Goal: Transaction & Acquisition: Purchase product/service

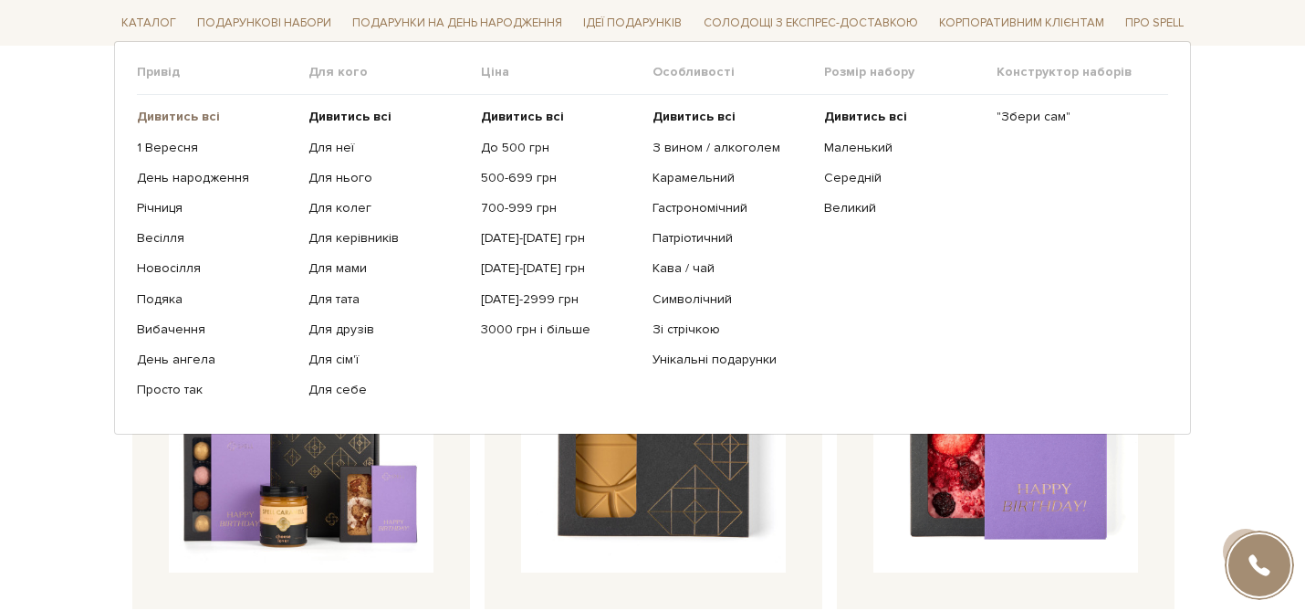
click at [198, 120] on b "Дивитись всі" at bounding box center [178, 117] width 83 height 16
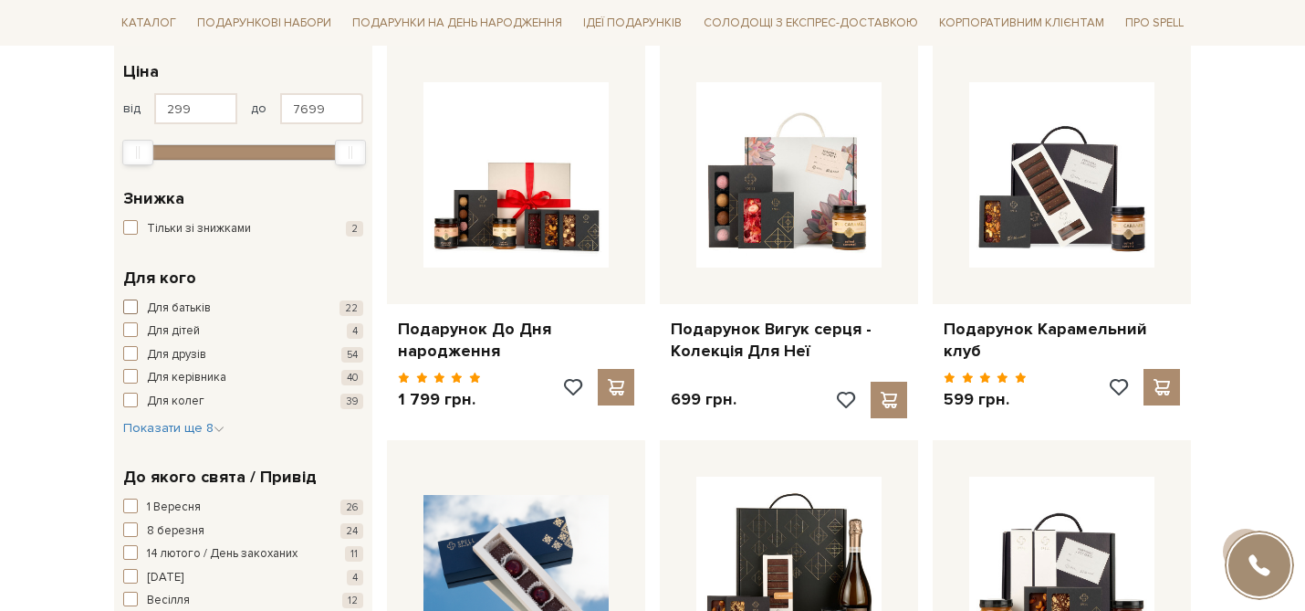
click at [123, 309] on span "button" at bounding box center [130, 306] width 15 height 15
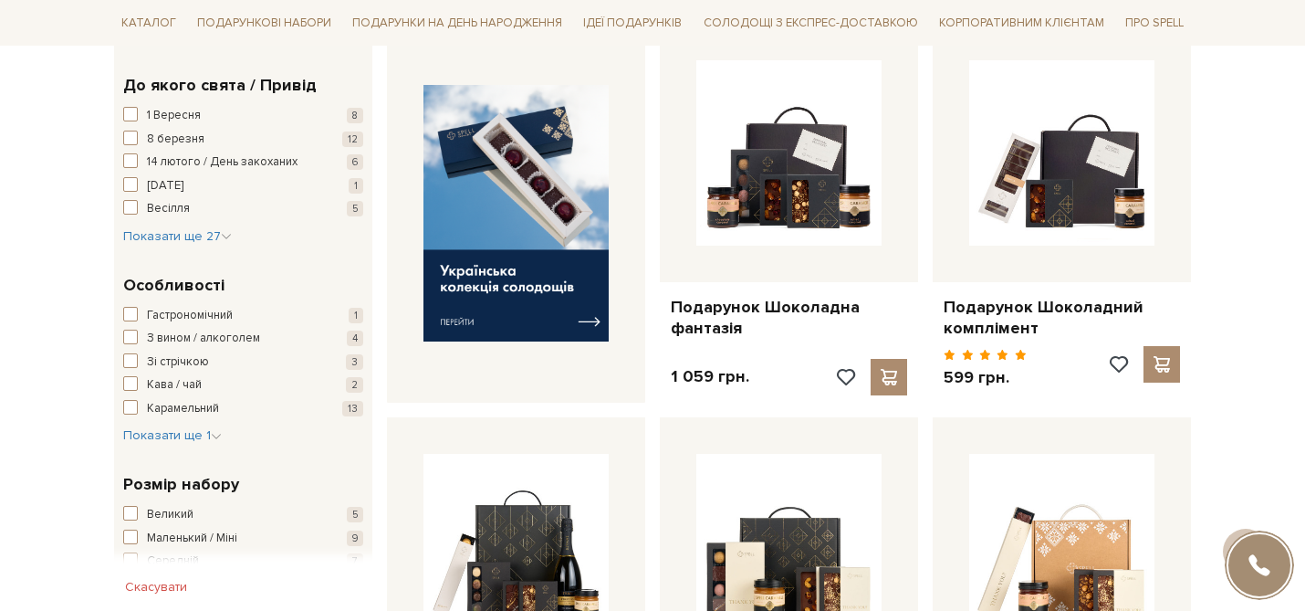
scroll to position [746, 0]
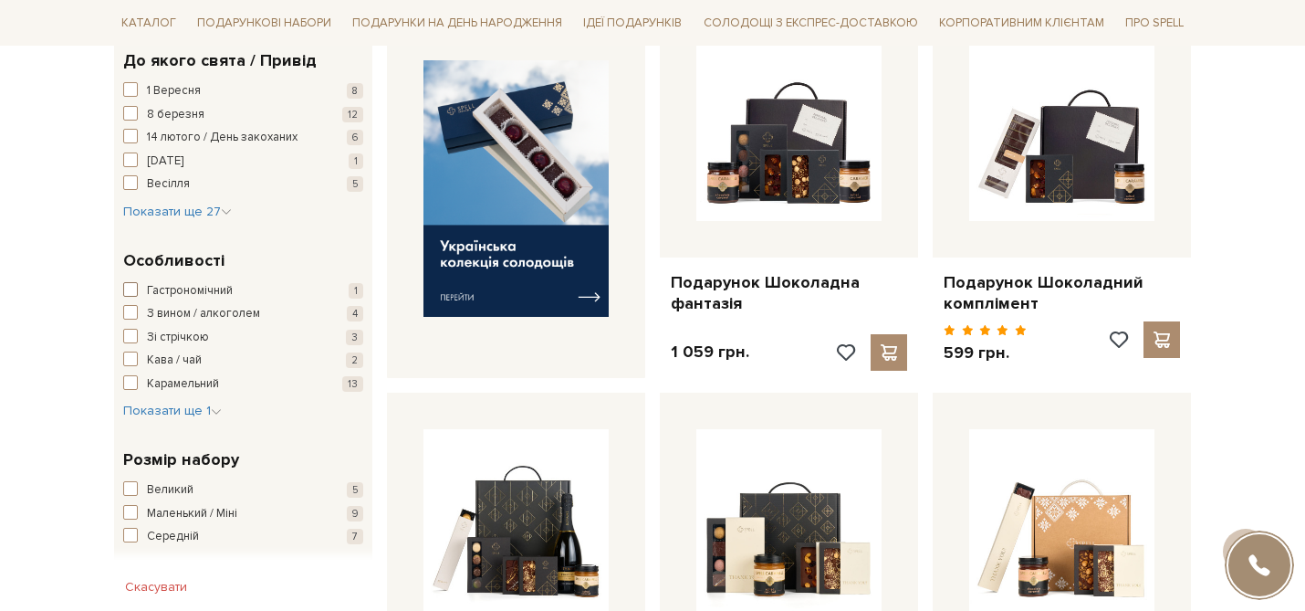
click at [136, 287] on span "button" at bounding box center [130, 289] width 15 height 15
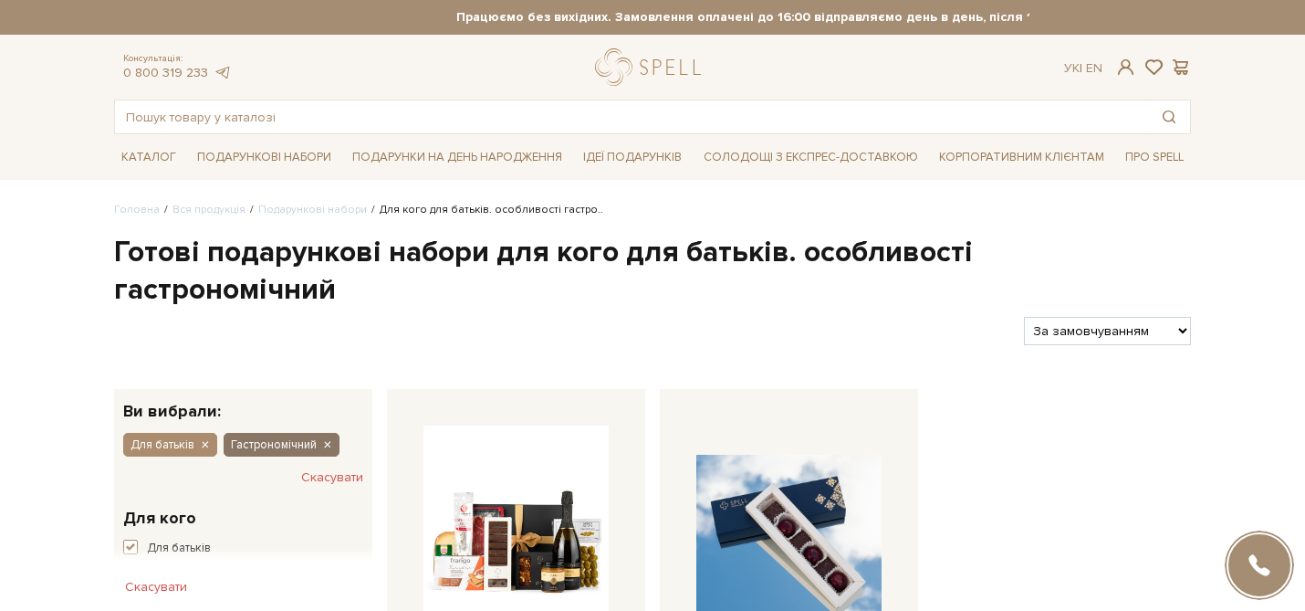
click at [328, 437] on icon "button" at bounding box center [326, 445] width 11 height 16
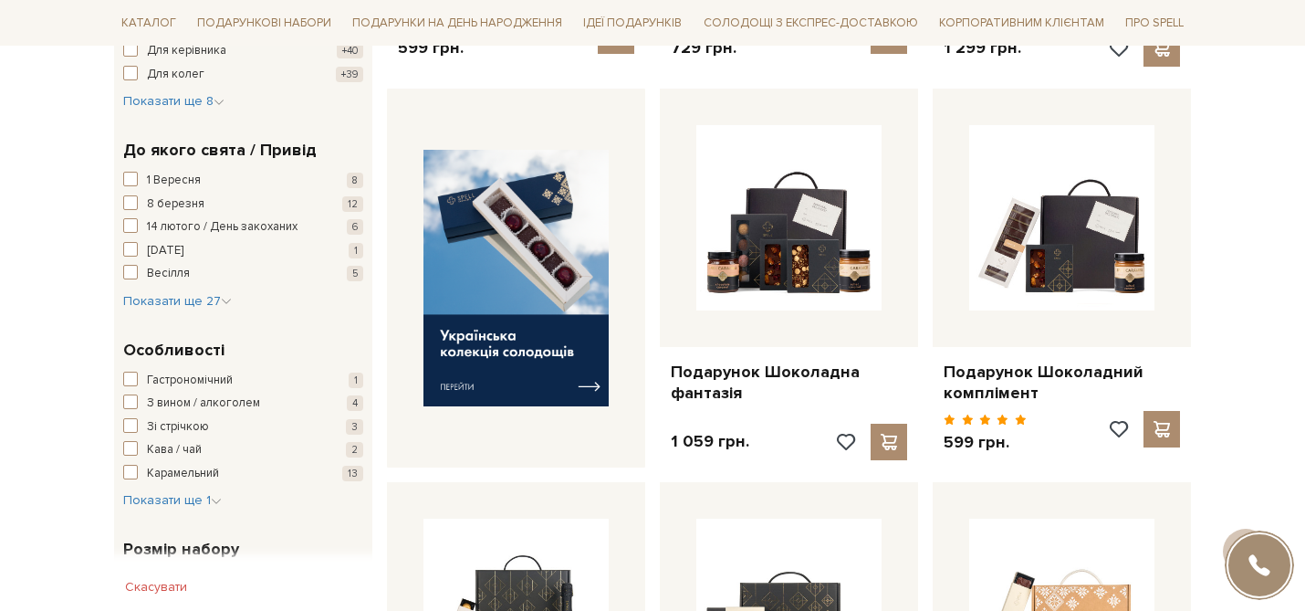
scroll to position [719, 0]
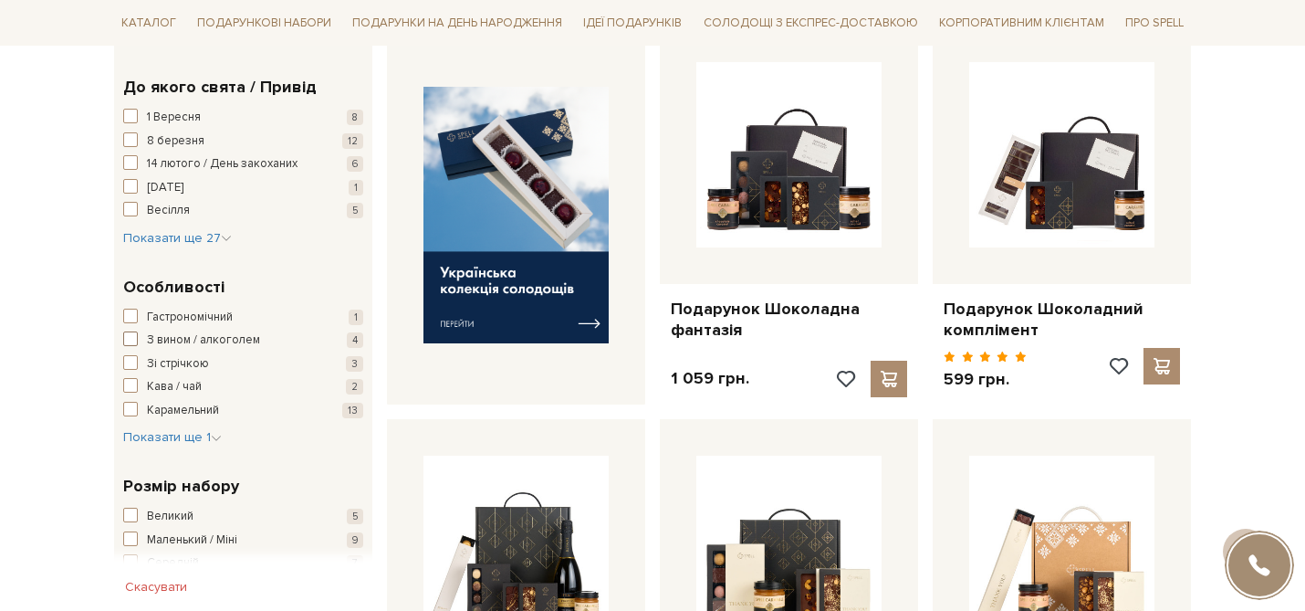
click at [131, 339] on span "button" at bounding box center [130, 338] width 15 height 15
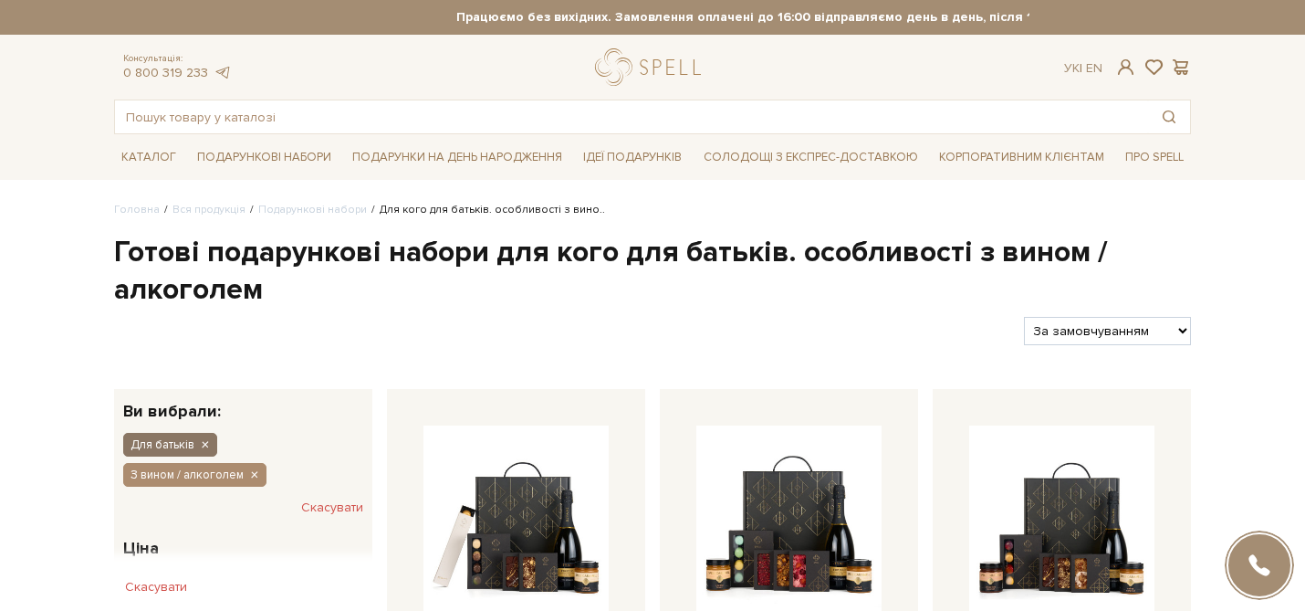
click at [204, 445] on icon "button" at bounding box center [204, 445] width 11 height 16
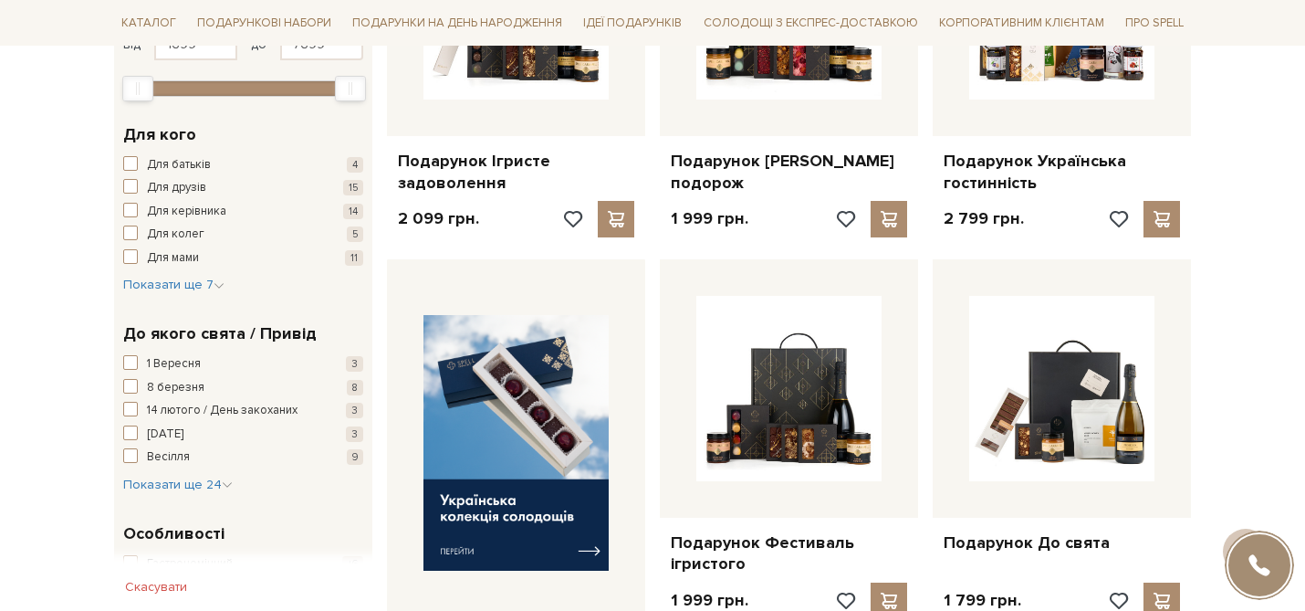
scroll to position [499, 0]
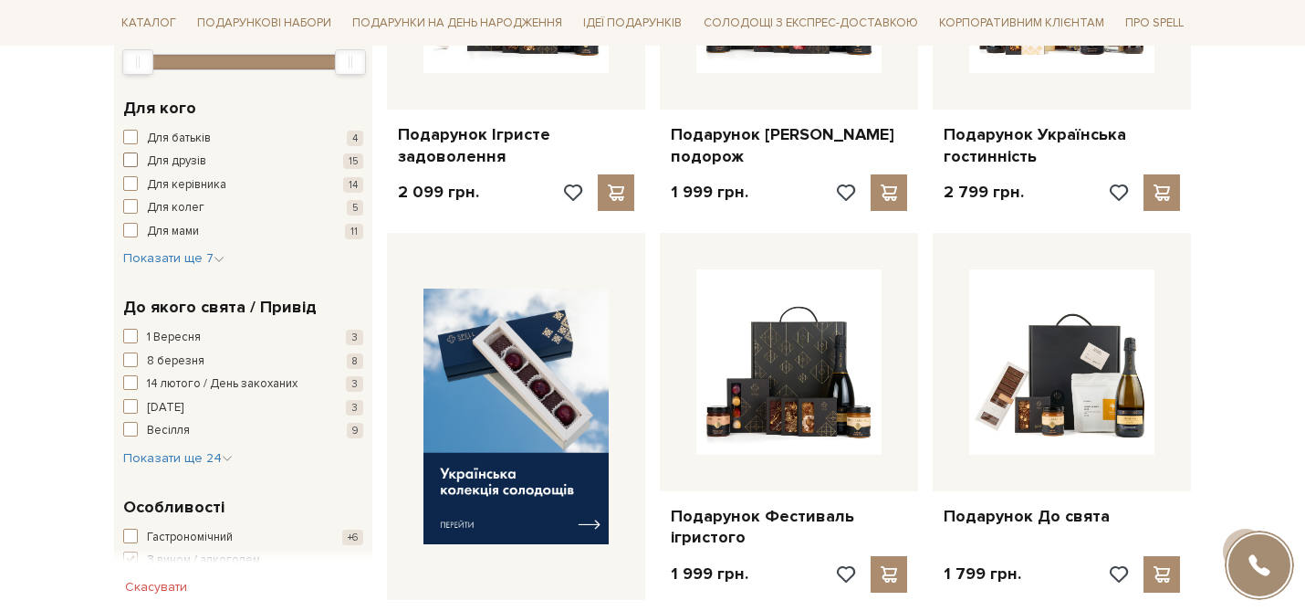
click at [132, 161] on span "button" at bounding box center [130, 159] width 15 height 15
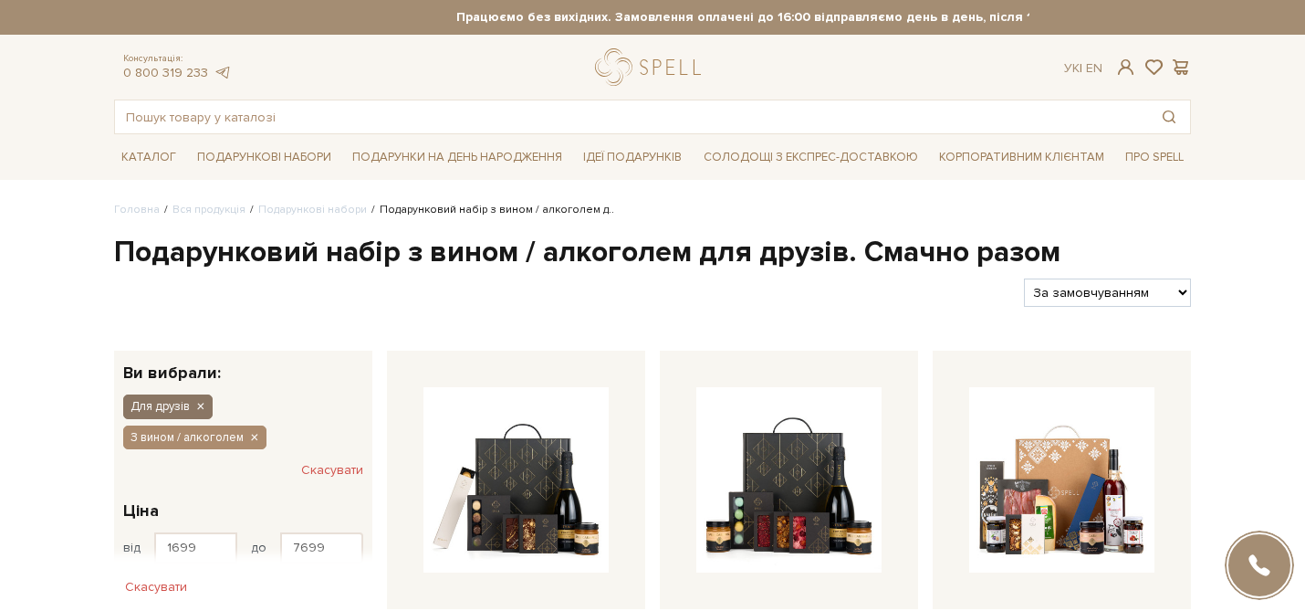
click at [198, 405] on icon "button" at bounding box center [199, 407] width 11 height 16
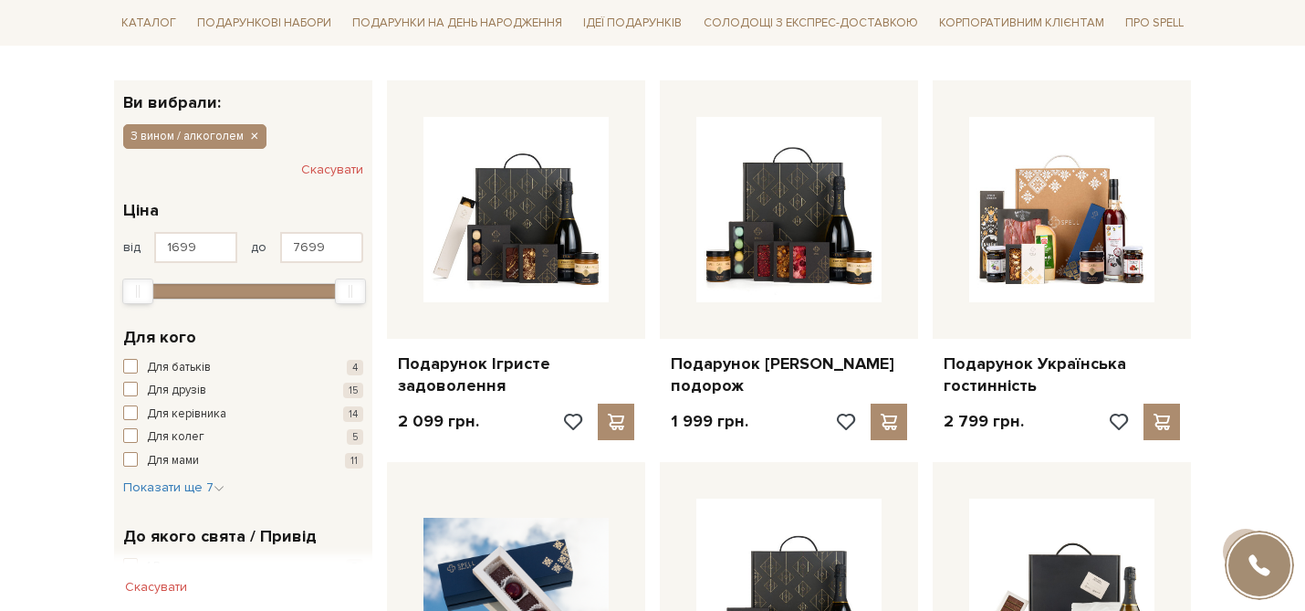
scroll to position [282, 0]
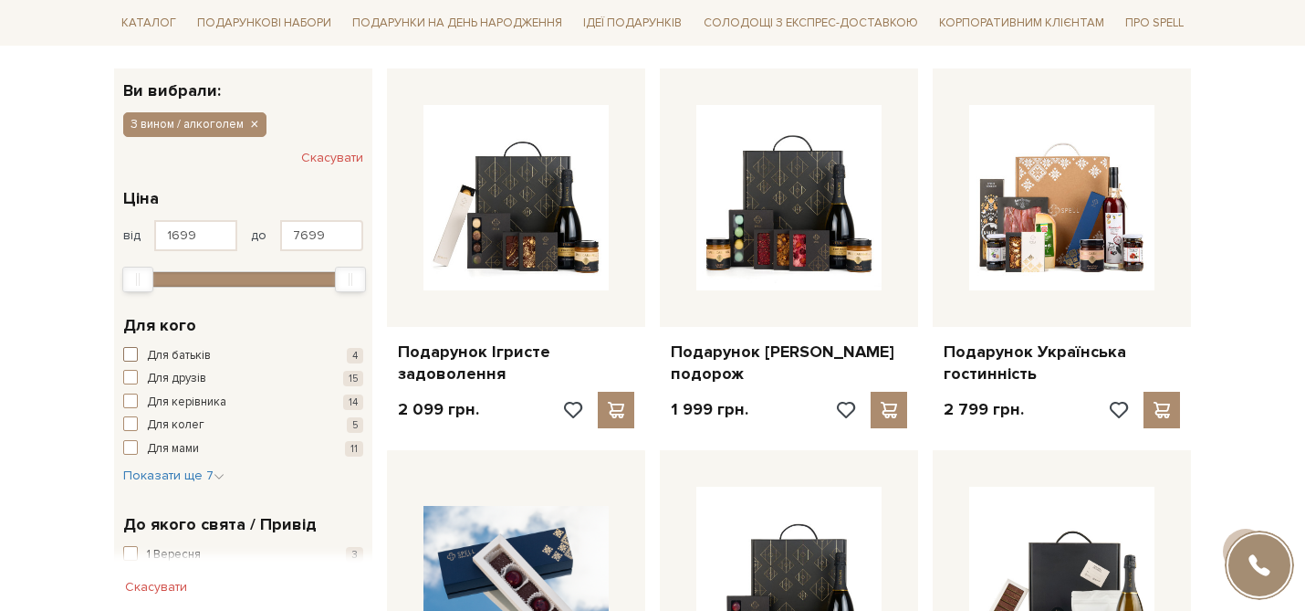
click at [127, 355] on span "button" at bounding box center [130, 354] width 15 height 15
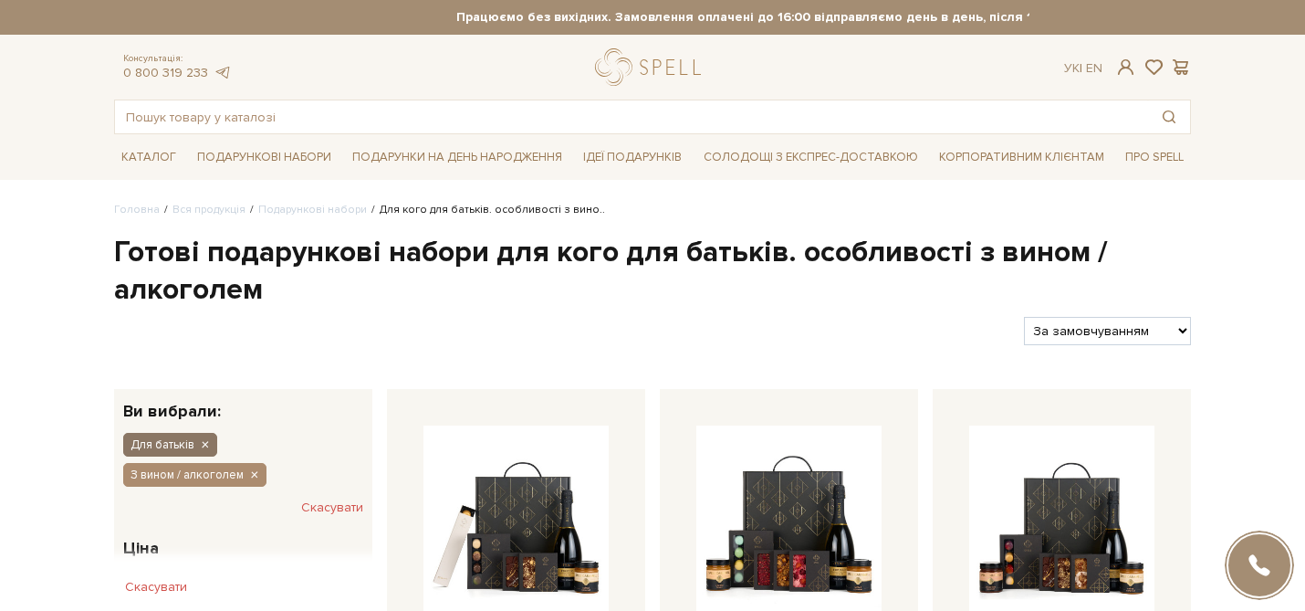
click at [208, 442] on icon "button" at bounding box center [204, 445] width 11 height 16
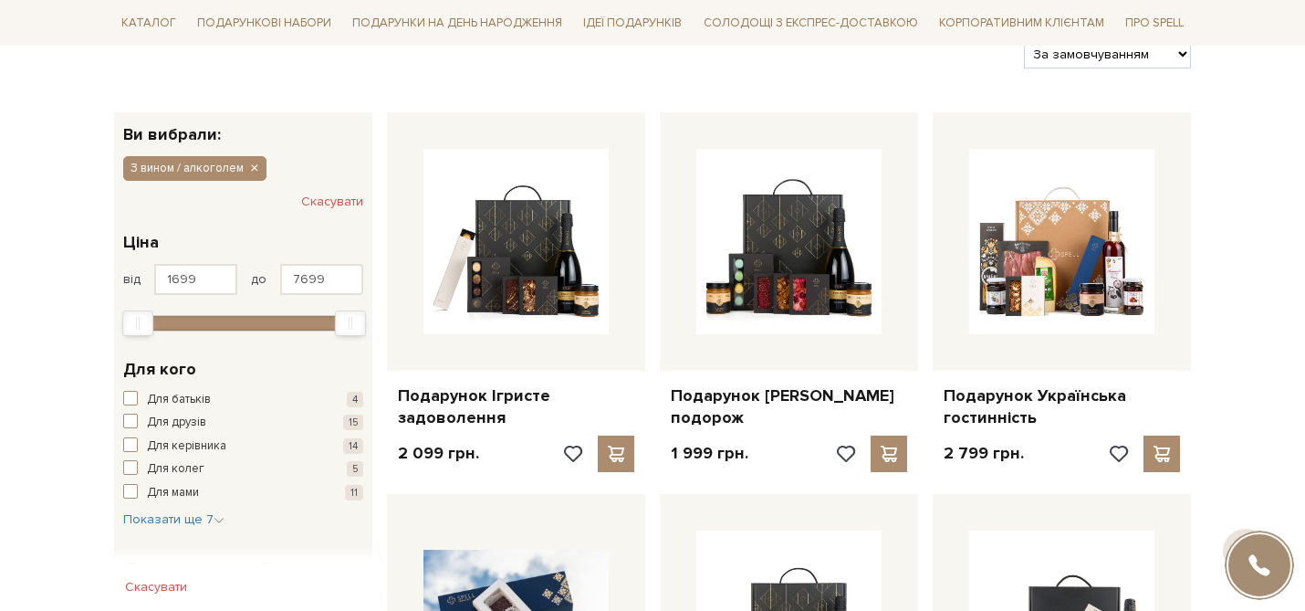
scroll to position [239, 0]
click at [131, 417] on span "button" at bounding box center [130, 420] width 15 height 15
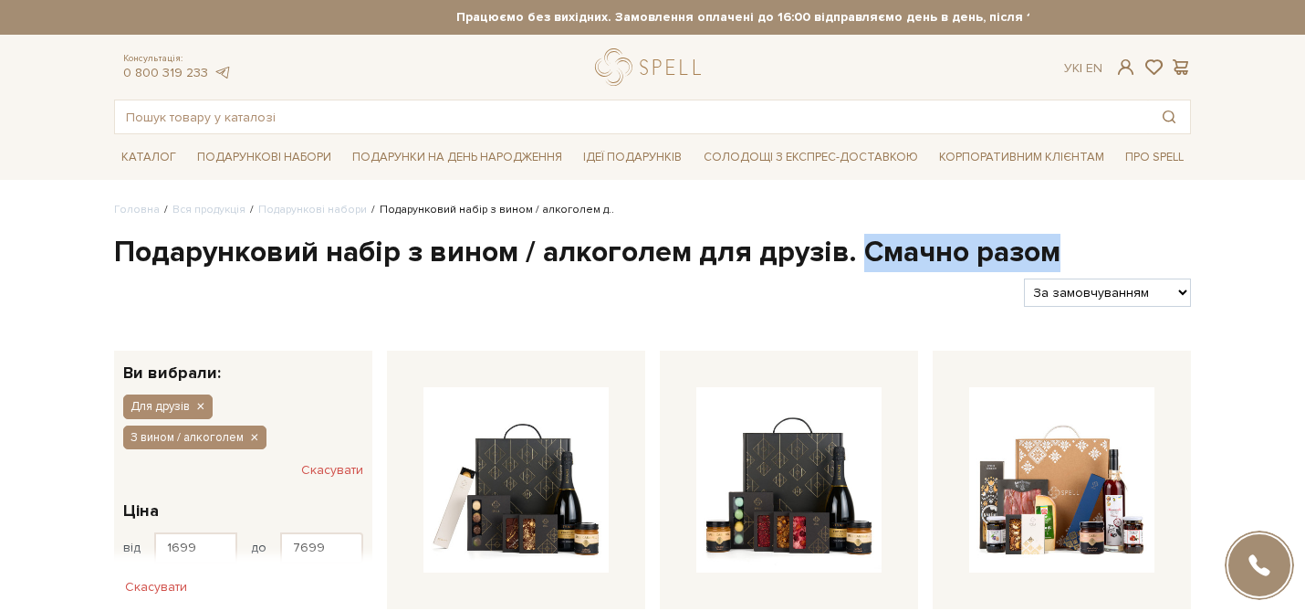
drag, startPoint x: 863, startPoint y: 249, endPoint x: 1120, endPoint y: 248, distance: 257.4
click at [1122, 248] on h1 "Подарунковий набір з вином / алкоголем для друзів. Смачно разом" at bounding box center [652, 253] width 1077 height 38
click at [742, 273] on div "Фільтри За замовчуванням За Ціною (зростання) За Ціною (зменшення) Новинки За п…" at bounding box center [653, 285] width 1092 height 43
drag, startPoint x: 867, startPoint y: 249, endPoint x: 1071, endPoint y: 249, distance: 203.5
click at [1071, 249] on h1 "Подарунковий набір з вином / алкоголем для друзів. Смачно разом" at bounding box center [652, 253] width 1077 height 38
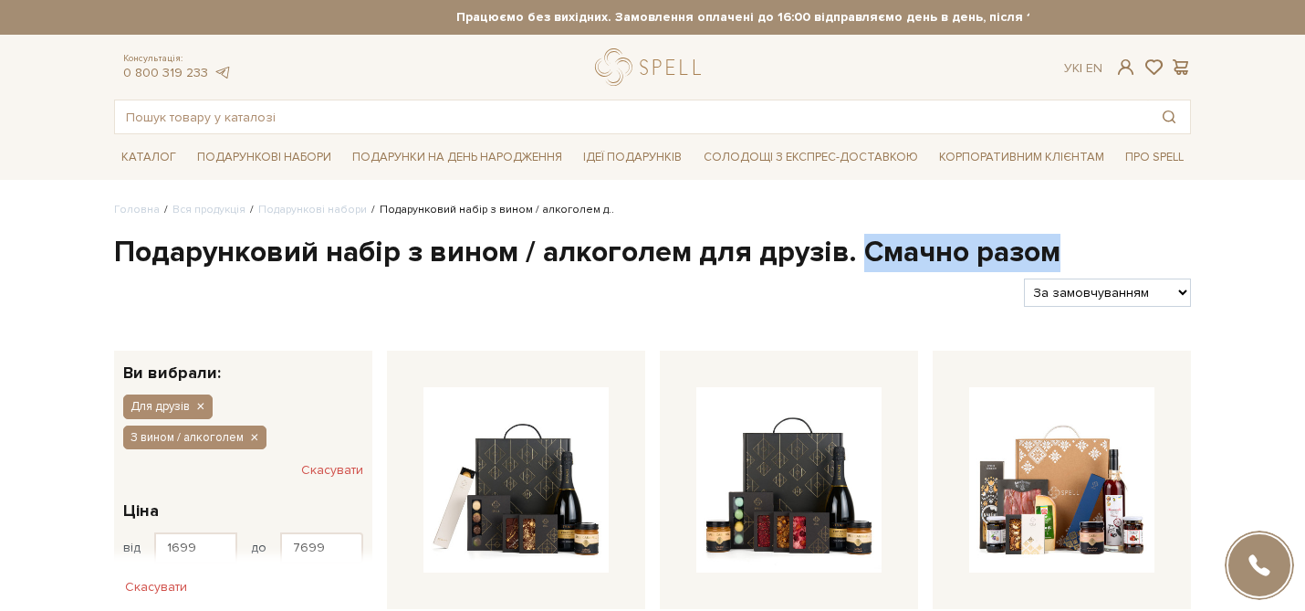
click at [890, 241] on h1 "Подарунковий набір з вином / алкоголем для друзів. Смачно разом" at bounding box center [652, 253] width 1077 height 38
drag, startPoint x: 869, startPoint y: 248, endPoint x: 1030, endPoint y: 248, distance: 160.6
click at [1030, 248] on h1 "Подарунковий набір з вином / алкоголем для друзів. Смачно разом" at bounding box center [652, 253] width 1077 height 38
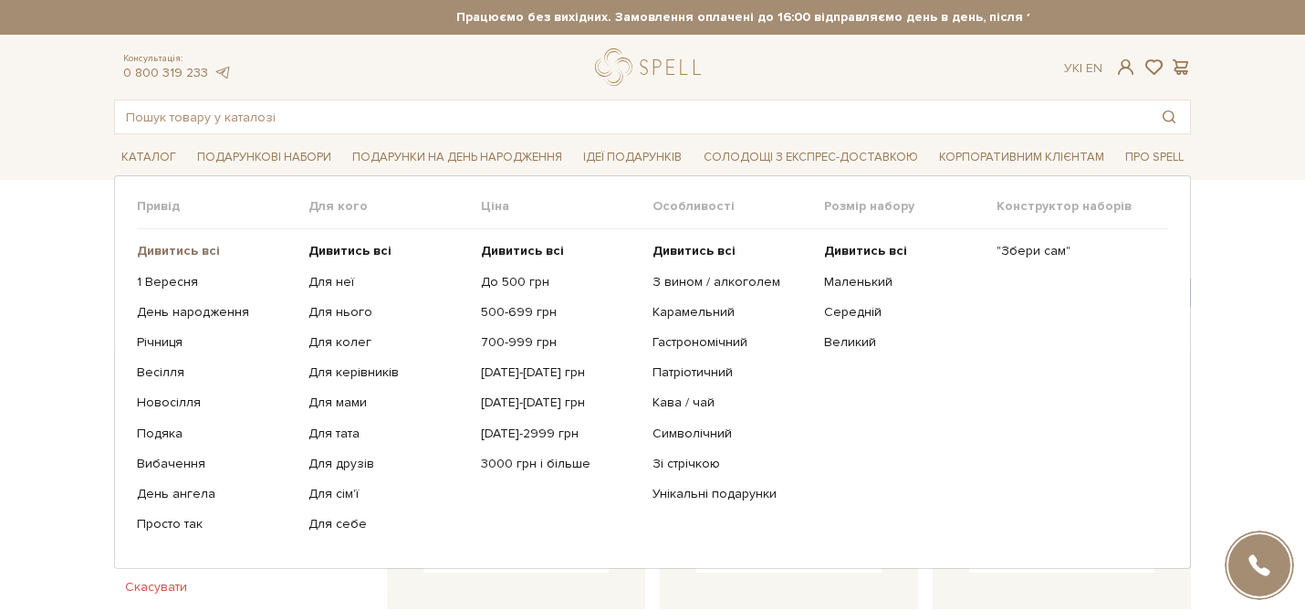
click at [201, 248] on b "Дивитись всі" at bounding box center [178, 251] width 83 height 16
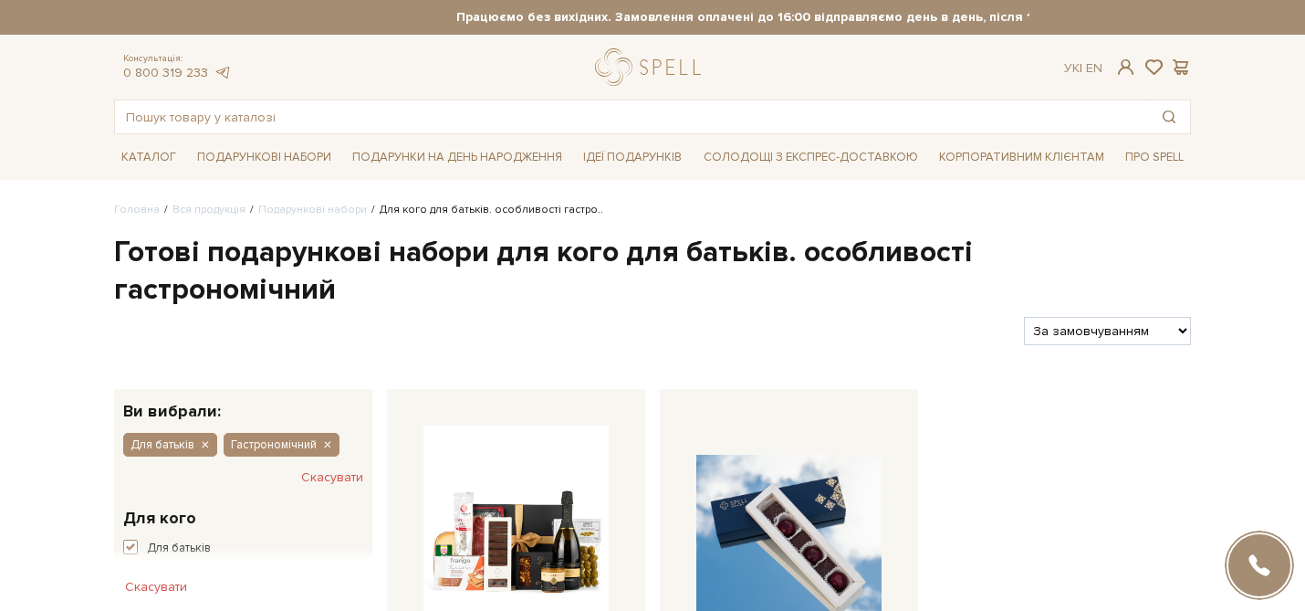
scroll to position [1, 0]
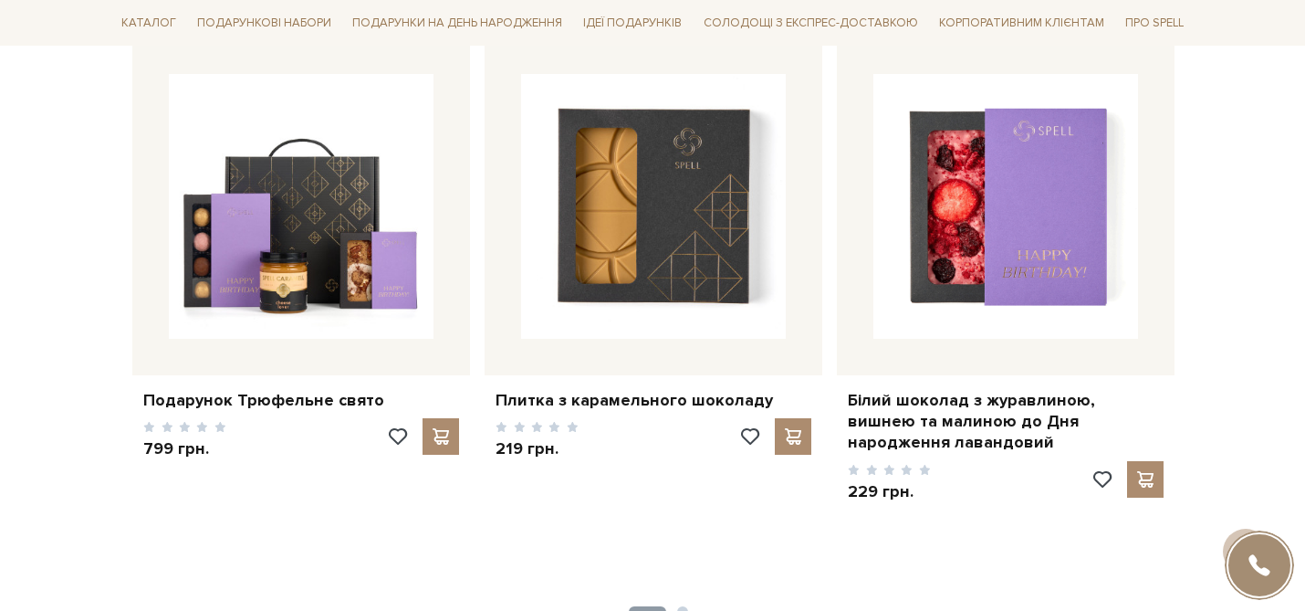
scroll to position [3255, 0]
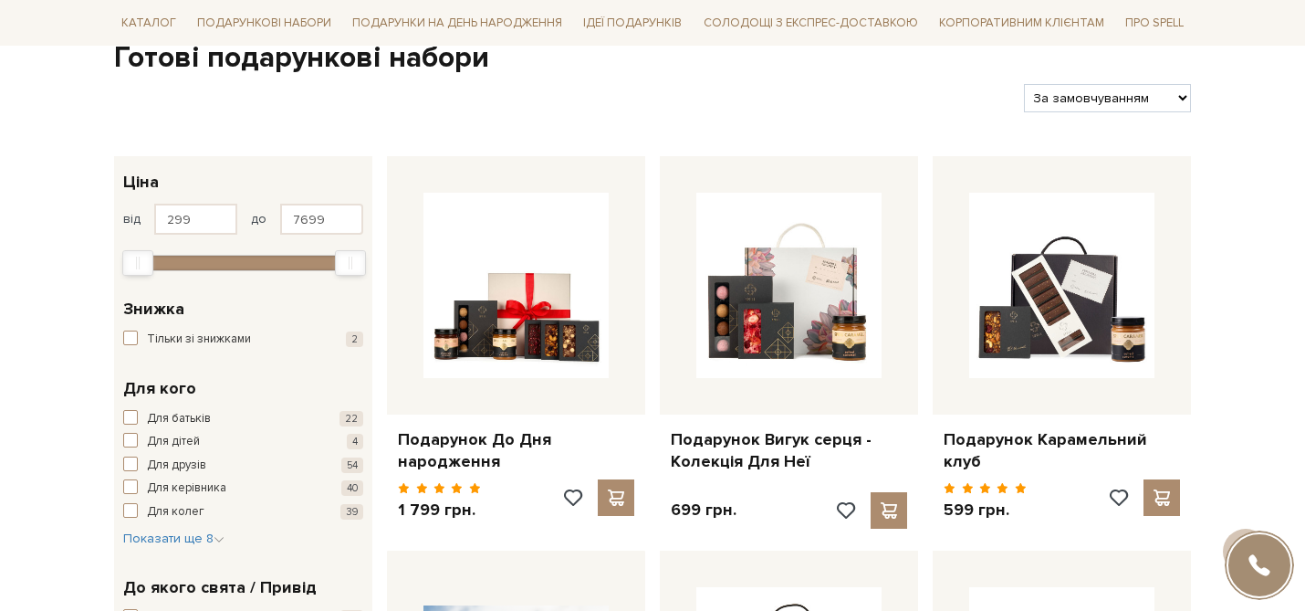
scroll to position [259, 0]
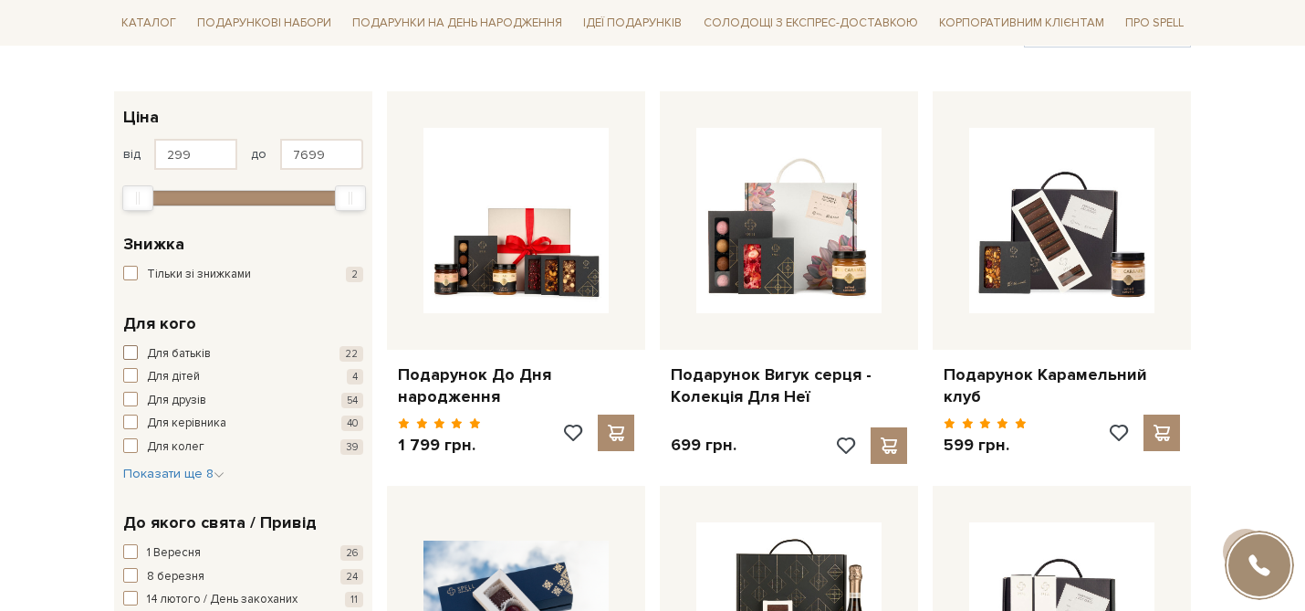
click at [129, 350] on span "button" at bounding box center [130, 352] width 15 height 15
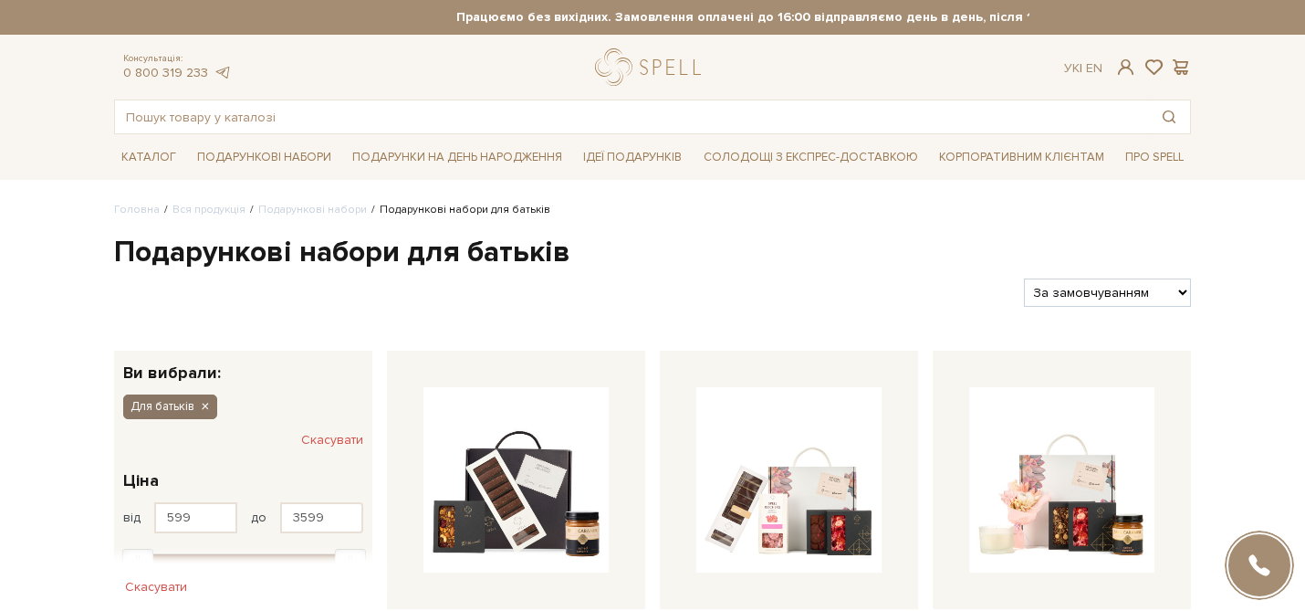
click at [199, 407] on icon "button" at bounding box center [204, 407] width 11 height 16
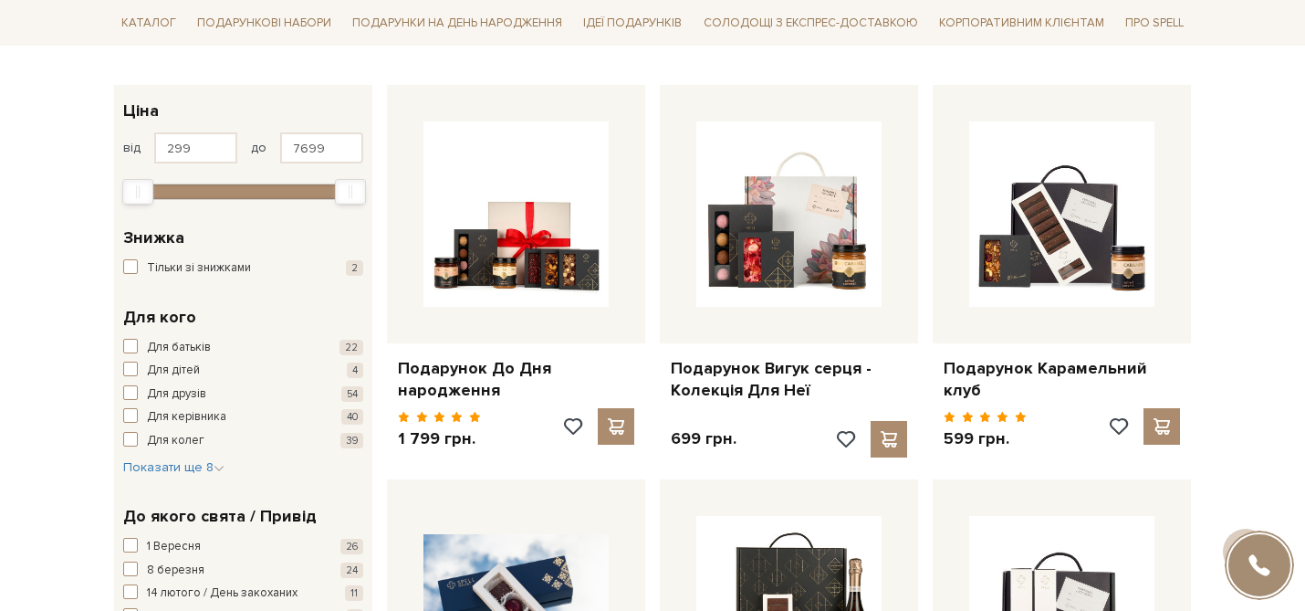
scroll to position [273, 0]
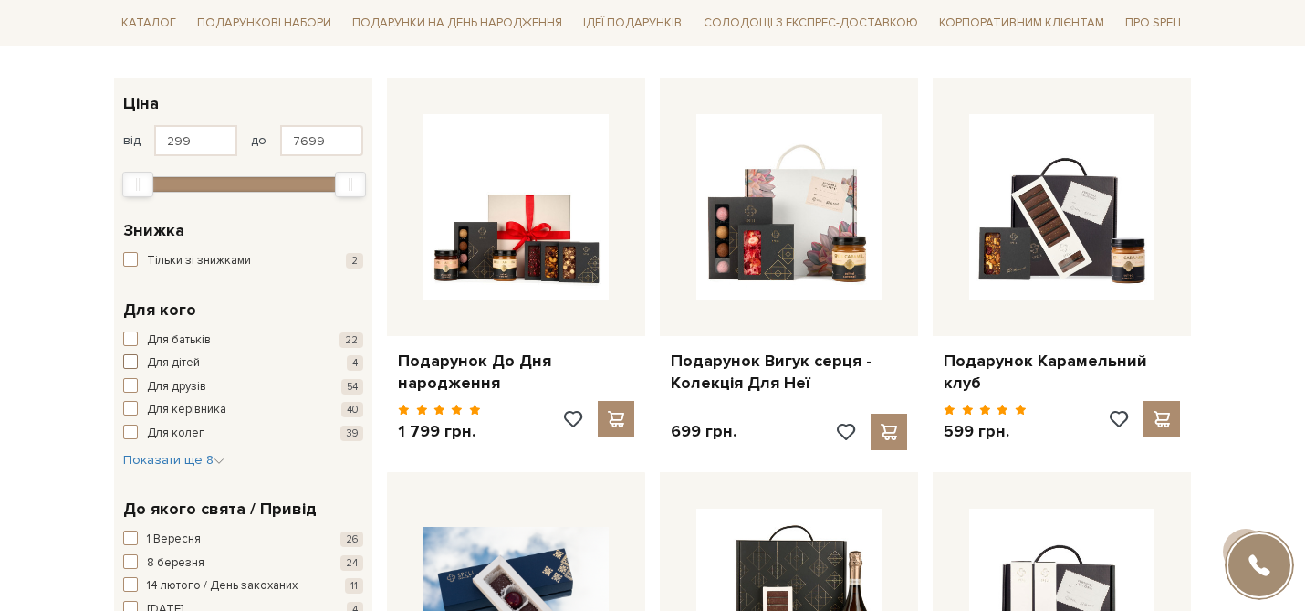
drag, startPoint x: 127, startPoint y: 361, endPoint x: 89, endPoint y: 361, distance: 37.4
click at [133, 364] on span "button" at bounding box center [130, 361] width 15 height 15
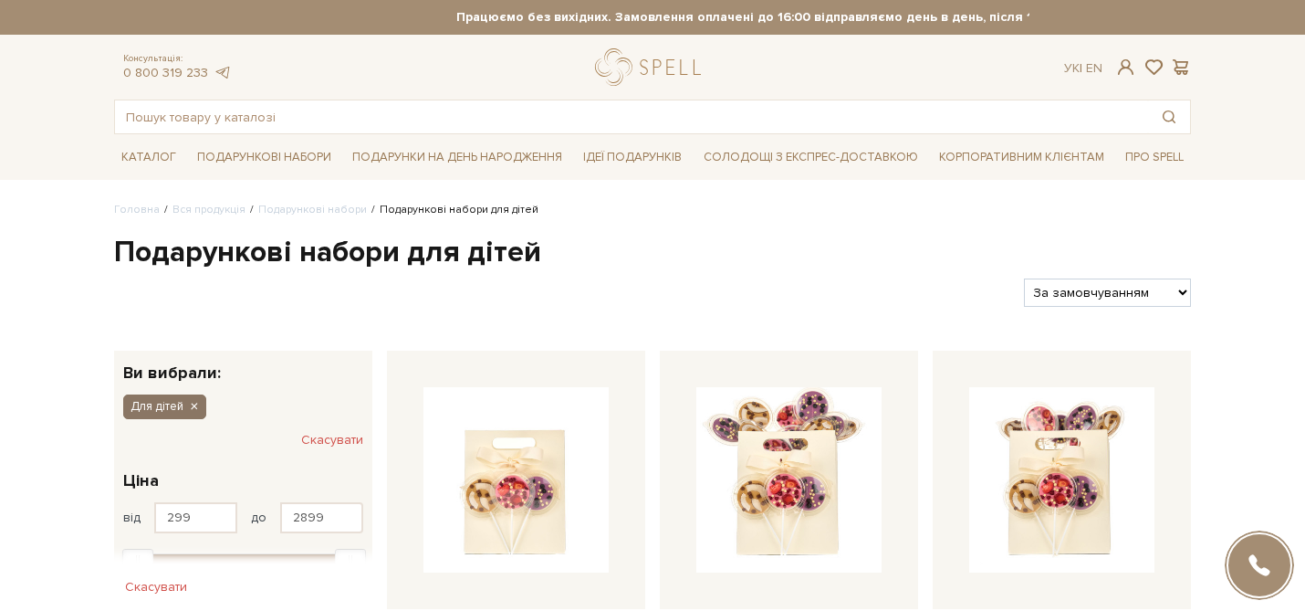
click at [194, 408] on icon "button" at bounding box center [193, 407] width 11 height 16
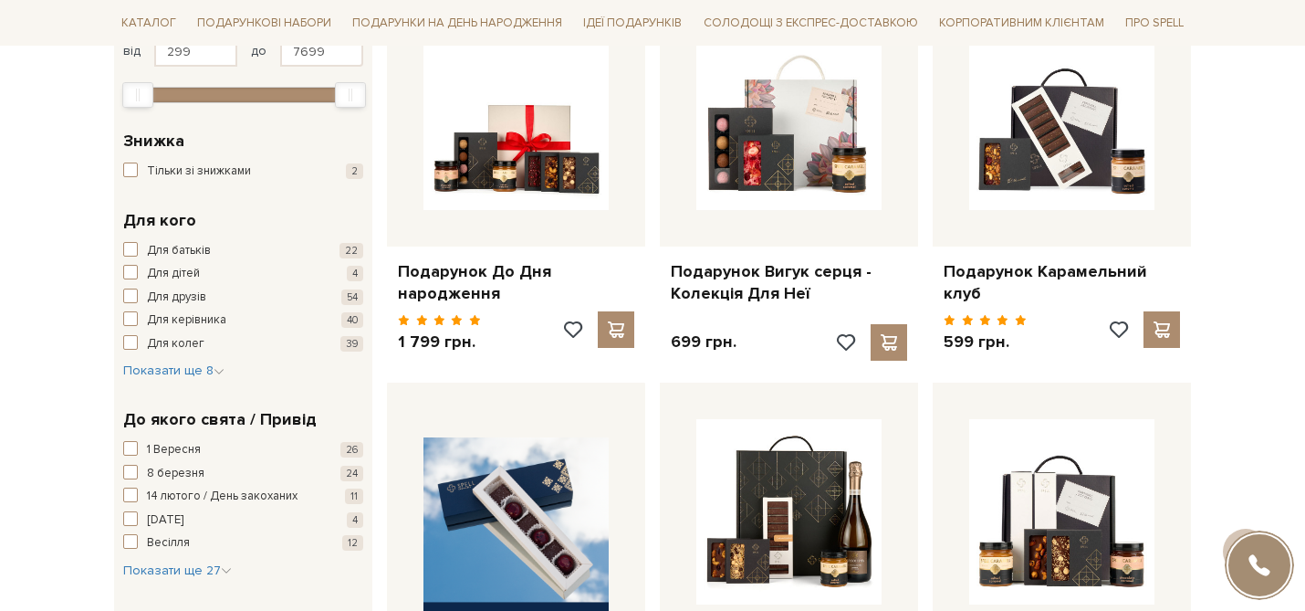
scroll to position [425, 0]
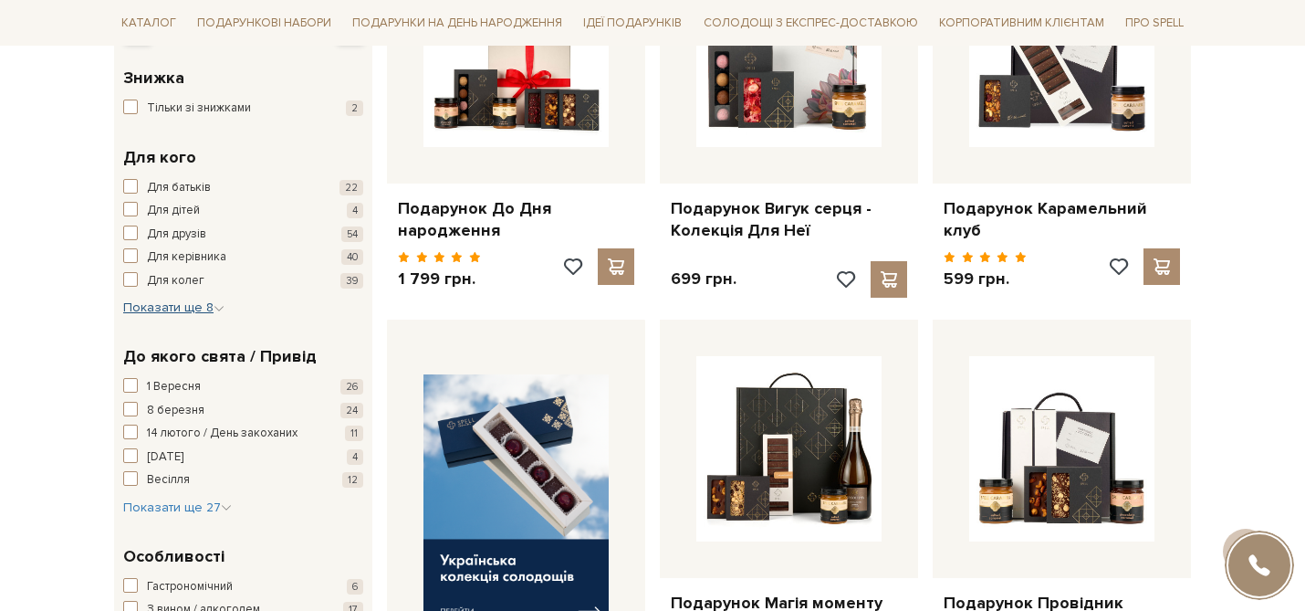
click at [180, 308] on span "Показати ще 8" at bounding box center [173, 307] width 101 height 16
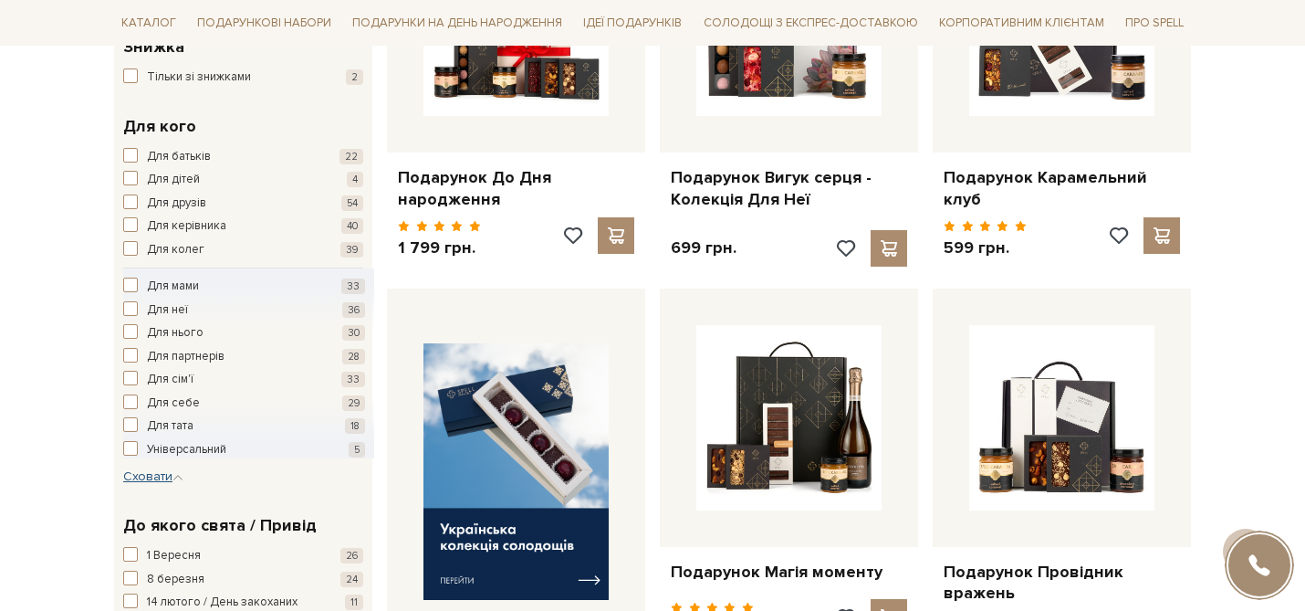
scroll to position [460, 0]
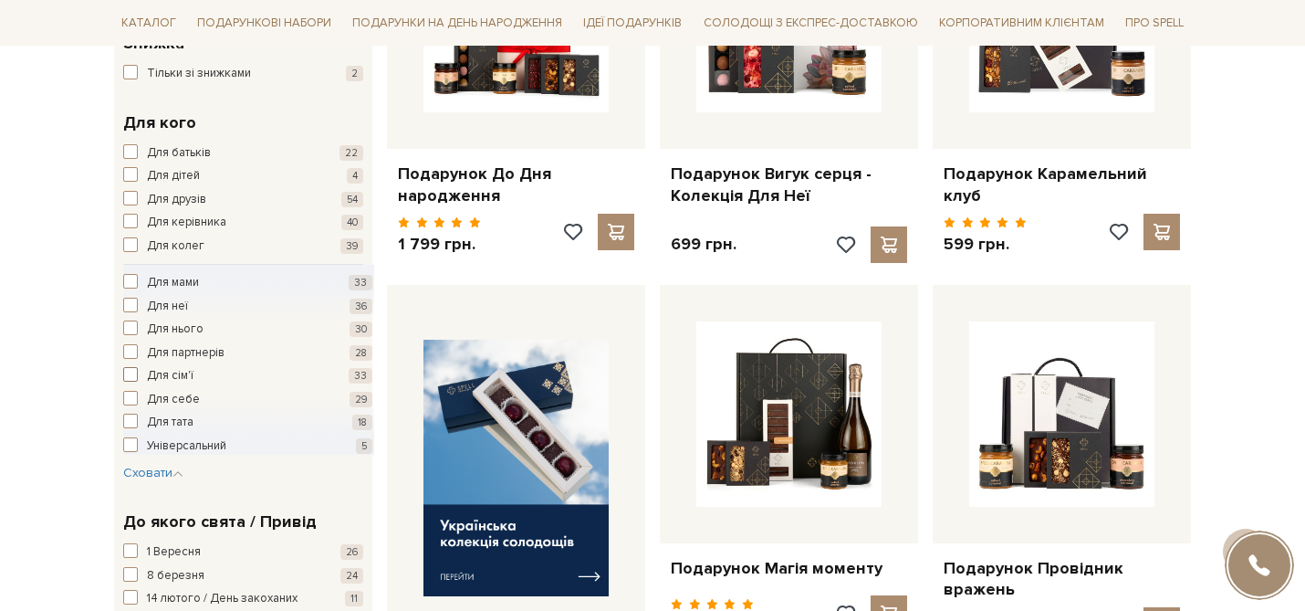
click at [131, 379] on span "button" at bounding box center [130, 374] width 15 height 15
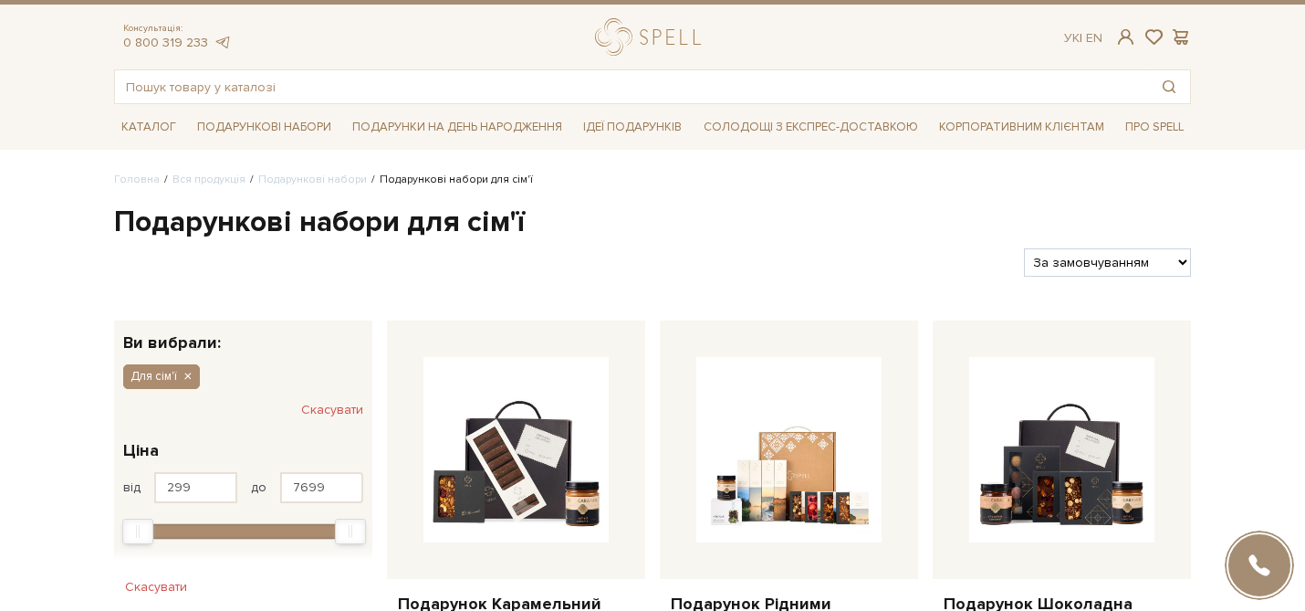
scroll to position [33, 0]
